Goal: Check status: Check status

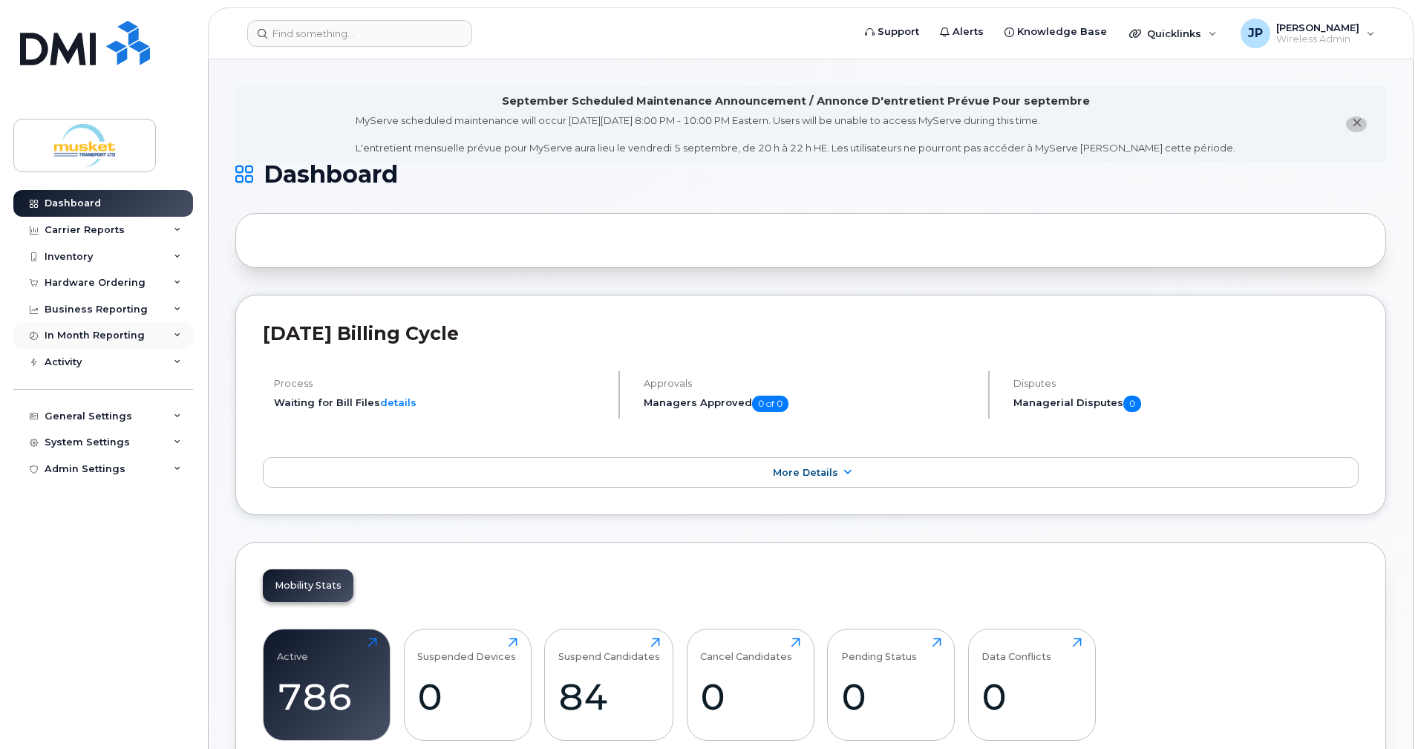
click at [93, 335] on div "In Month Reporting" at bounding box center [95, 336] width 100 height 12
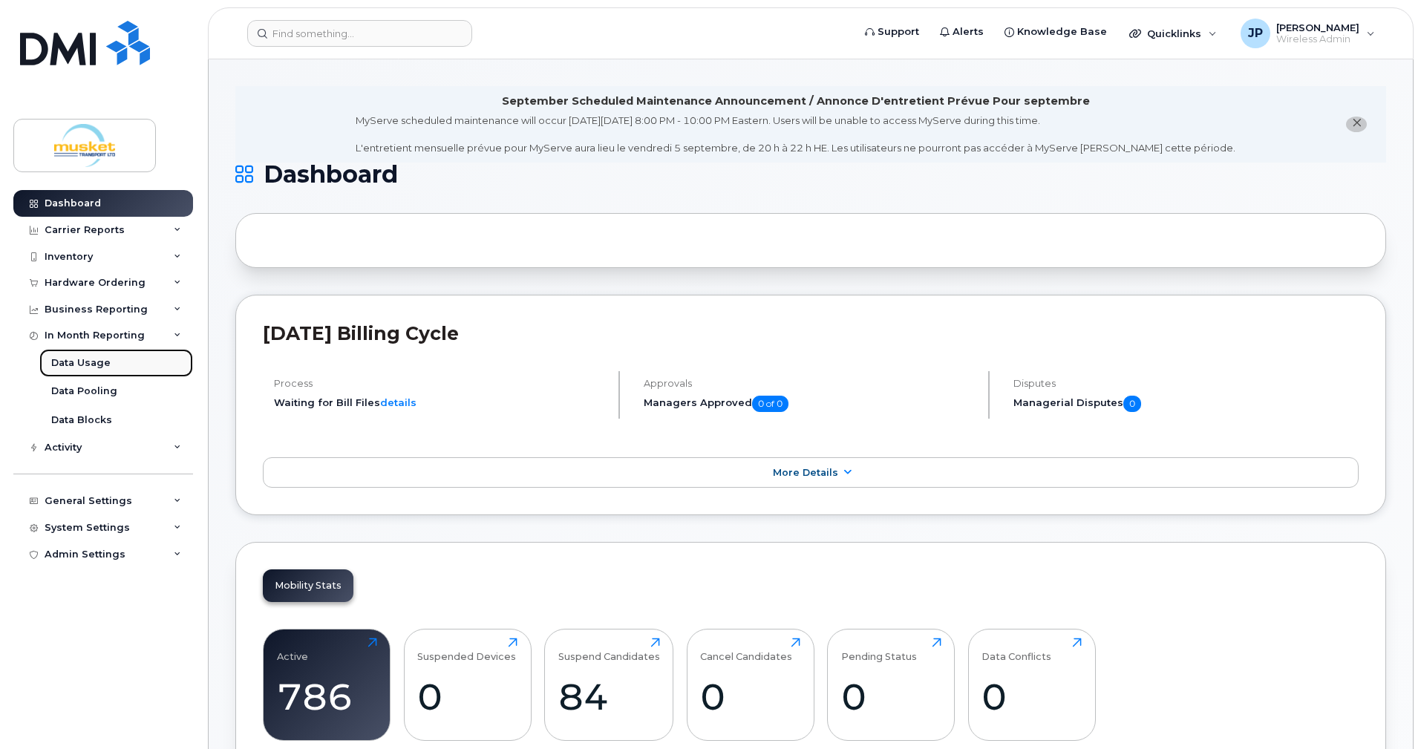
click at [85, 362] on div "Data Usage" at bounding box center [80, 362] width 59 height 13
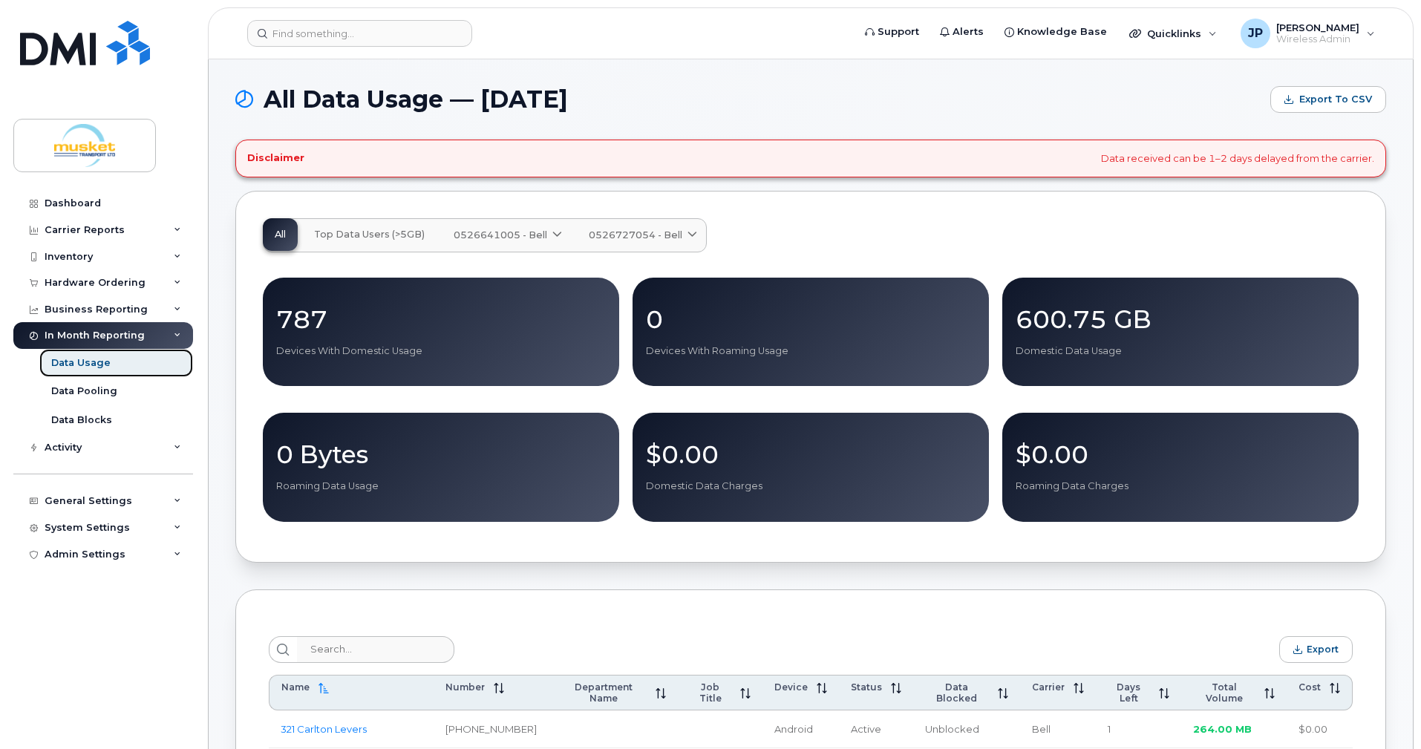
scroll to position [297, 0]
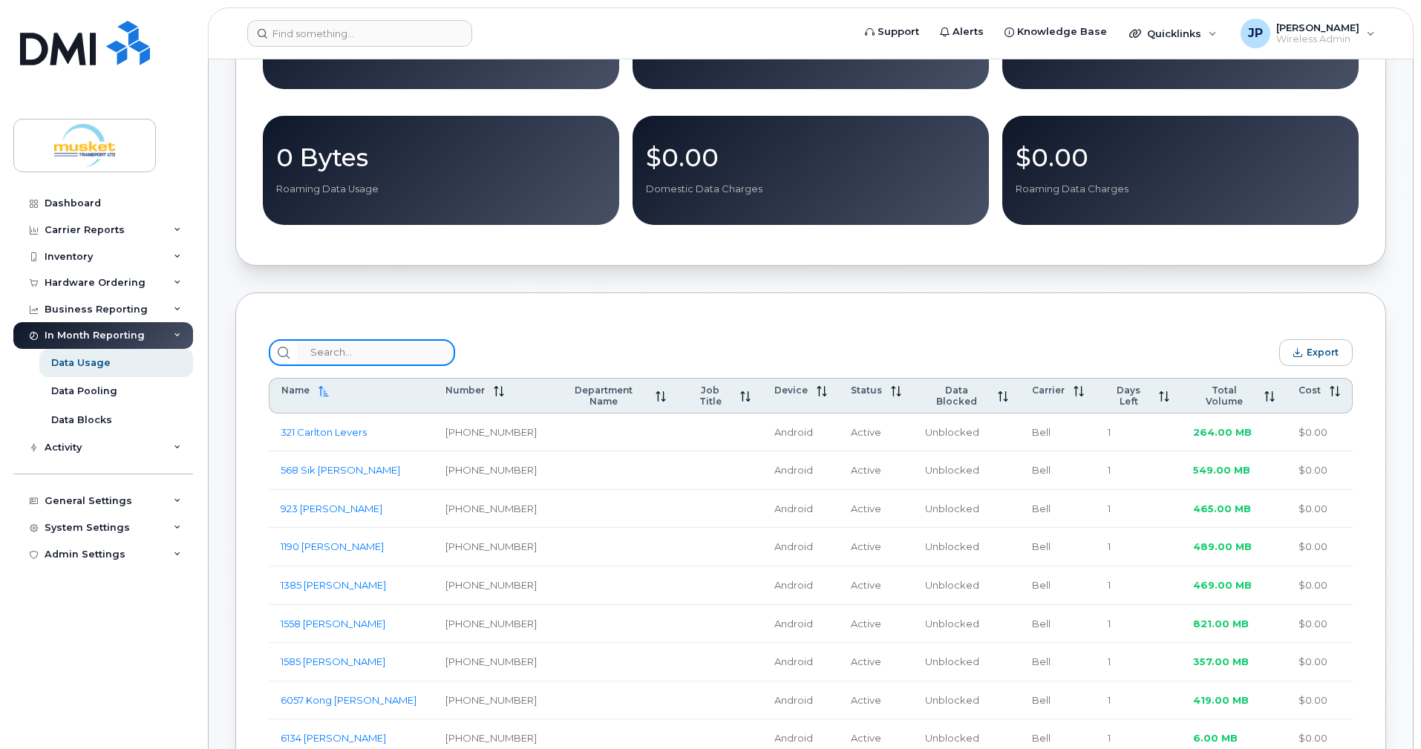
click at [350, 353] on input "search" at bounding box center [376, 352] width 158 height 27
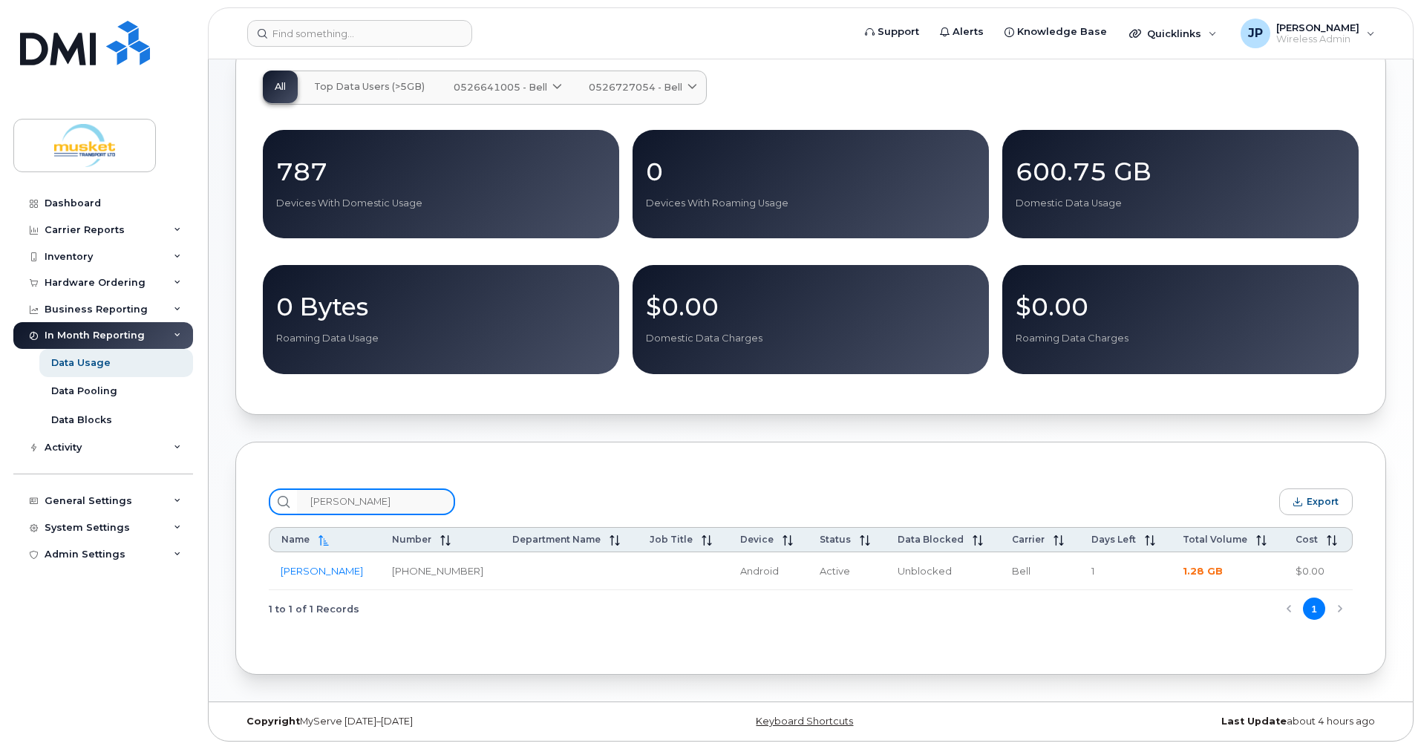
scroll to position [152, 0]
type input "[PERSON_NAME]"
click at [334, 570] on link "[PERSON_NAME]" at bounding box center [322, 571] width 82 height 12
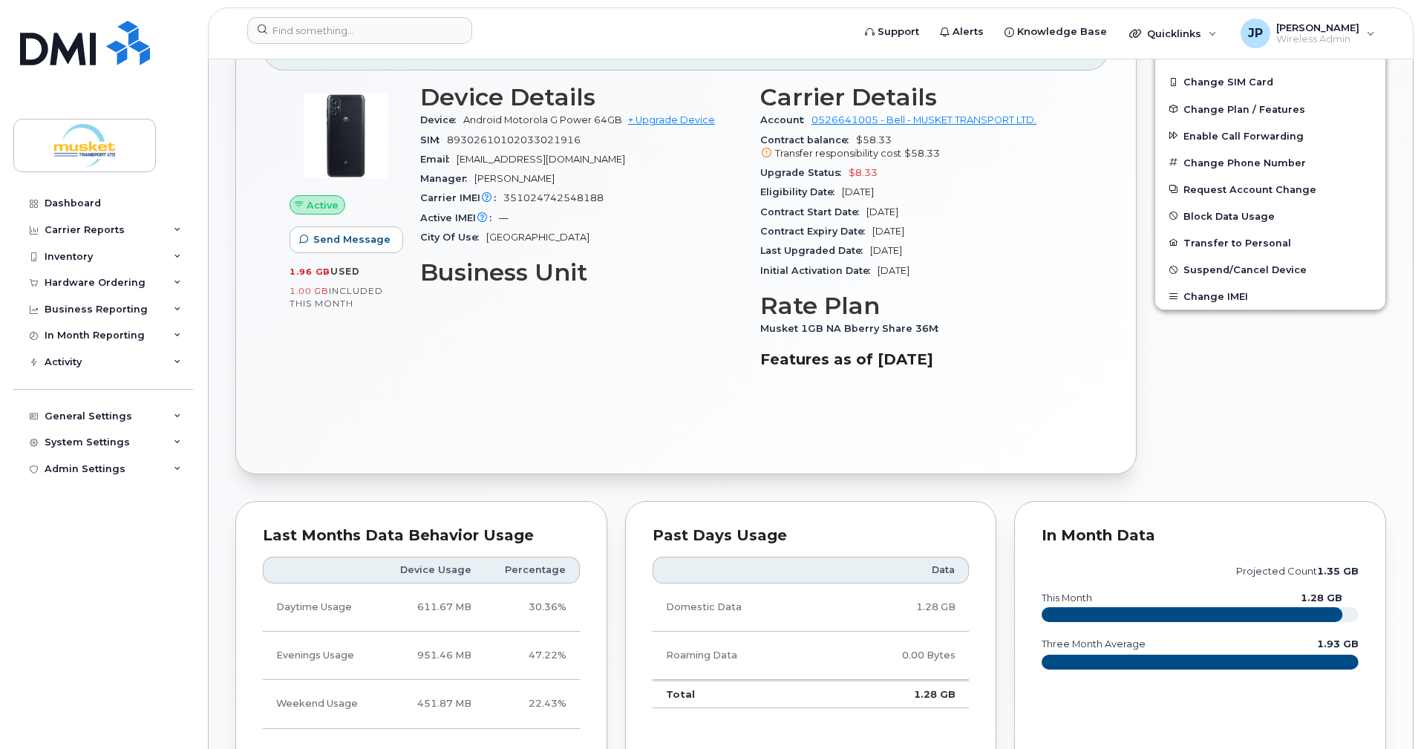
scroll to position [297, 0]
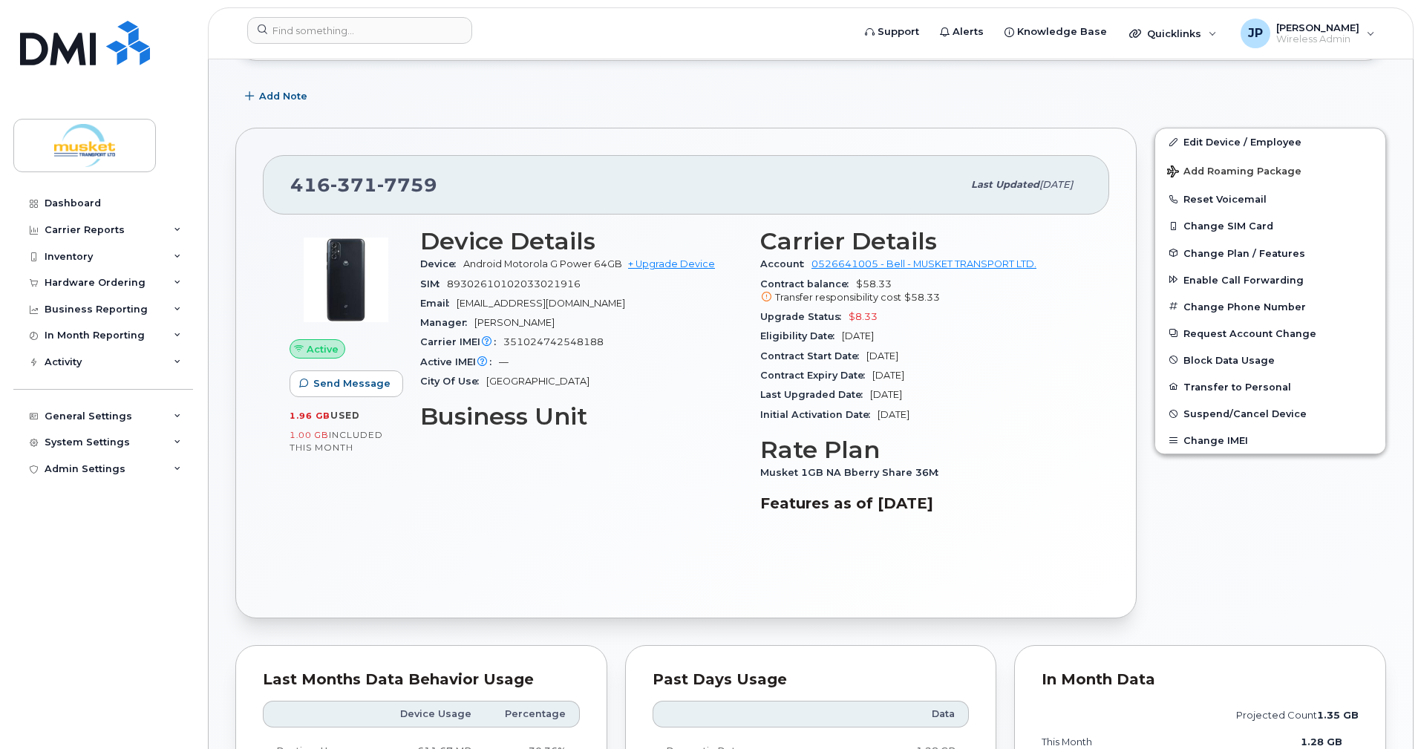
click at [537, 506] on div "Device Details Device Android Motorola G Power 64GB + Upgrade Device SIM 893026…" at bounding box center [581, 376] width 340 height 314
drag, startPoint x: 417, startPoint y: 533, endPoint x: 422, endPoint y: 539, distance: 7.9
click at [417, 533] on div "Device Details Device Android Motorola G Power 64GB + Upgrade Device SIM 893026…" at bounding box center [581, 376] width 340 height 314
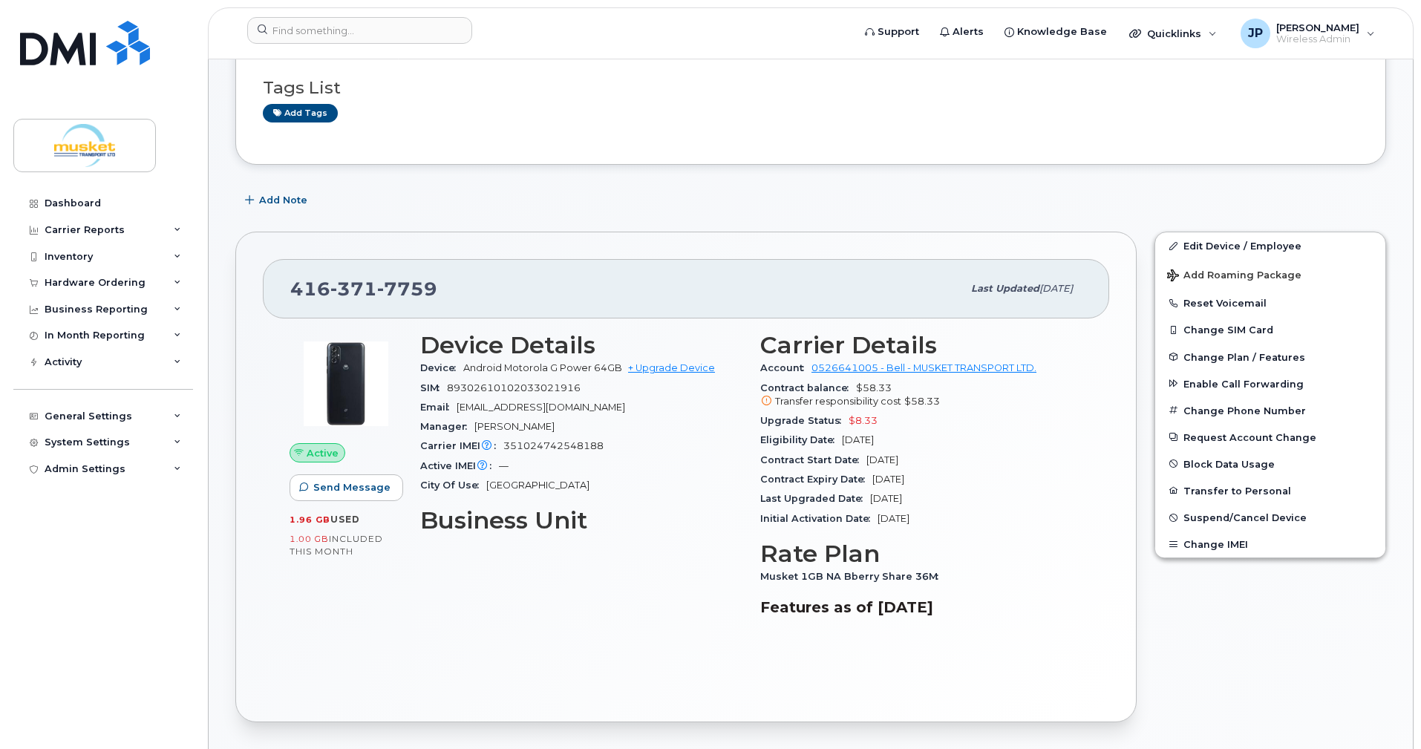
scroll to position [0, 0]
